Goal: Check status

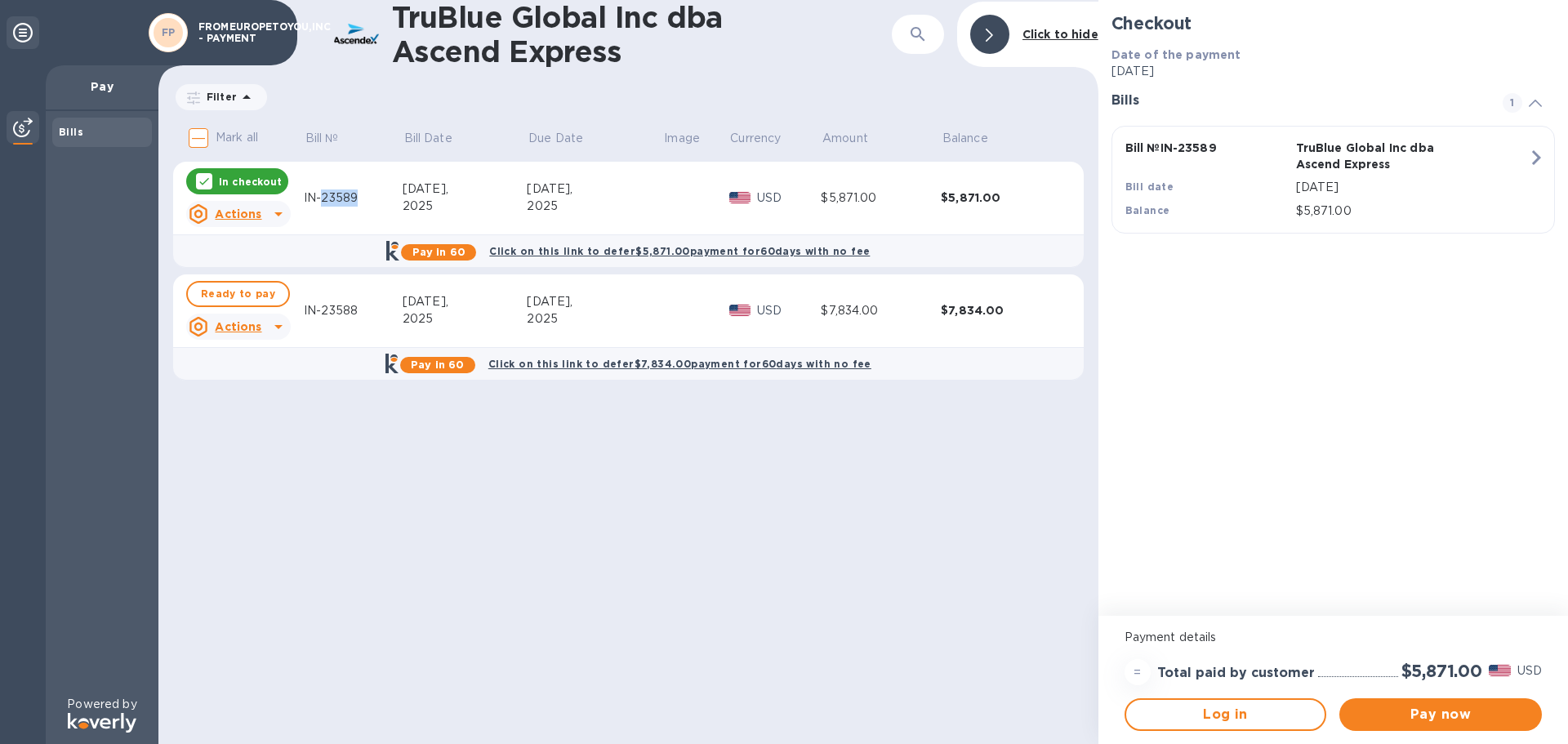
drag, startPoint x: 362, startPoint y: 202, endPoint x: 323, endPoint y: 198, distance: 39.2
click at [323, 198] on div "IN-23589" at bounding box center [354, 198] width 99 height 17
copy div "23589"
click at [339, 196] on div "IN-23589" at bounding box center [354, 198] width 99 height 17
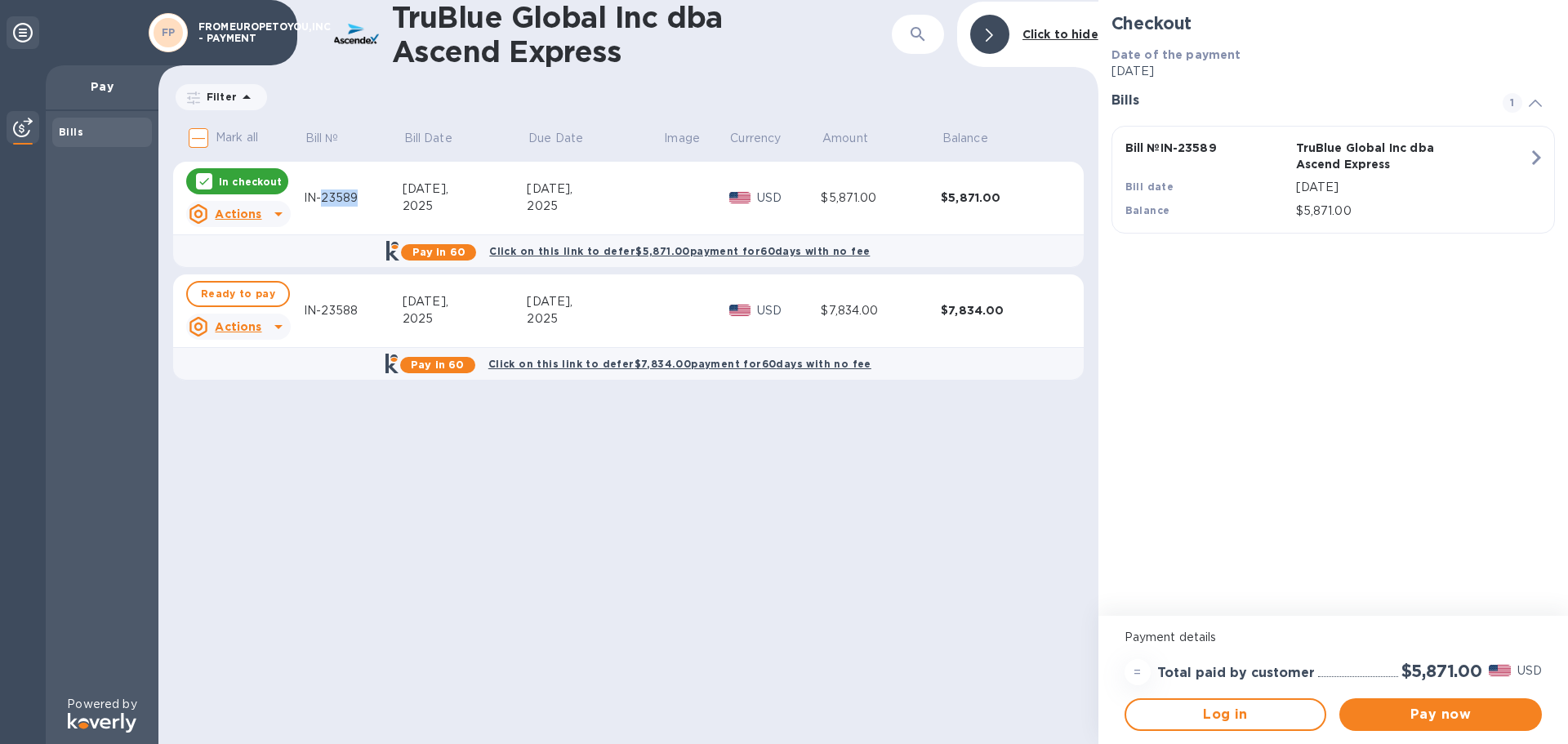
copy div "23589"
